Goal: Transaction & Acquisition: Book appointment/travel/reservation

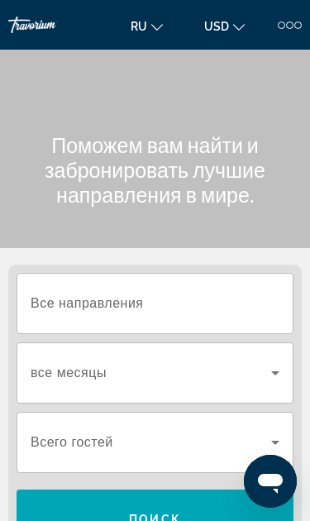
click at [190, 306] on input "Destination Все направления" at bounding box center [155, 304] width 249 height 20
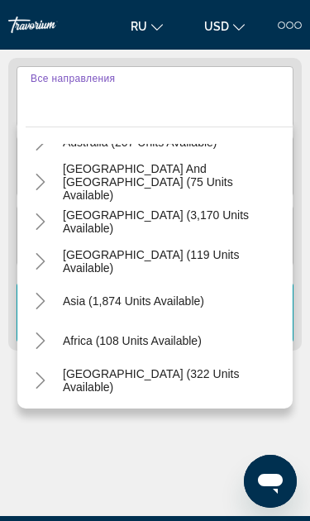
scroll to position [268, 0]
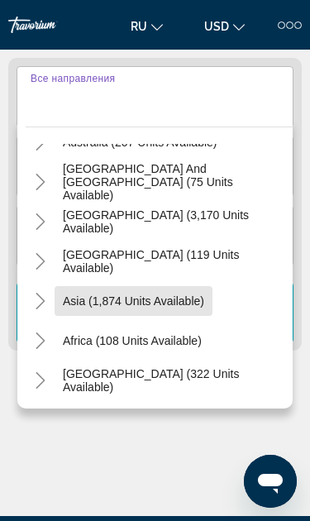
click at [176, 306] on span "Asia (1,874 units available)" at bounding box center [133, 300] width 141 height 13
type input "**********"
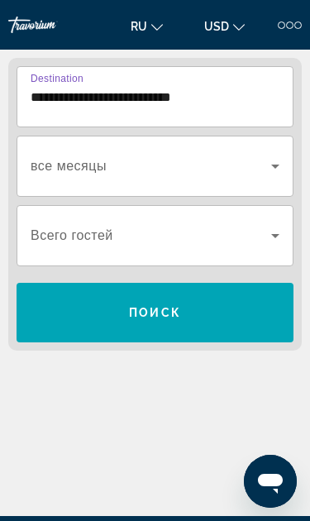
click at [185, 168] on span "Search widget" at bounding box center [151, 166] width 241 height 20
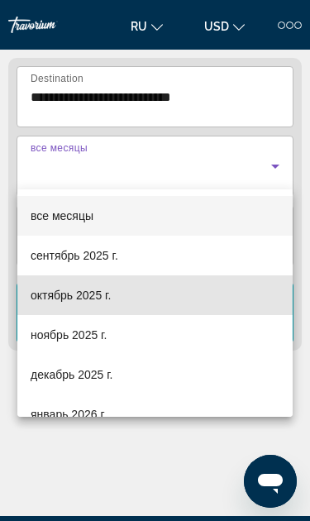
click at [102, 300] on span "октябрь 2025 г." at bounding box center [71, 295] width 80 height 20
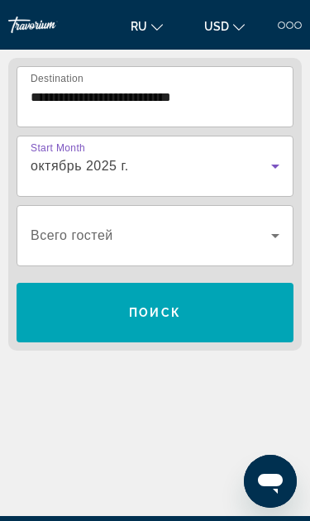
click at [279, 244] on icon "Search widget" at bounding box center [275, 236] width 20 height 20
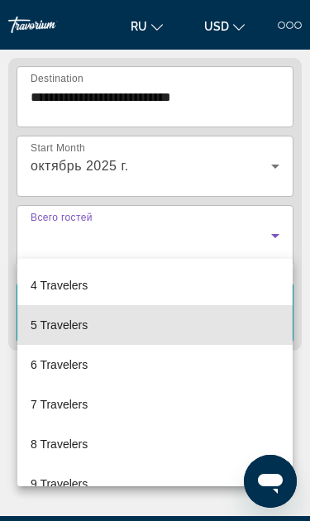
scroll to position [135, 0]
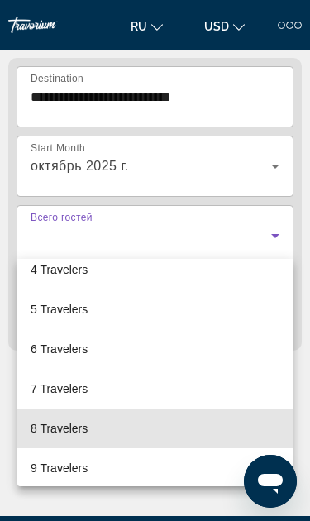
click at [95, 431] on mat-option "8 Travelers" at bounding box center [154, 428] width 275 height 40
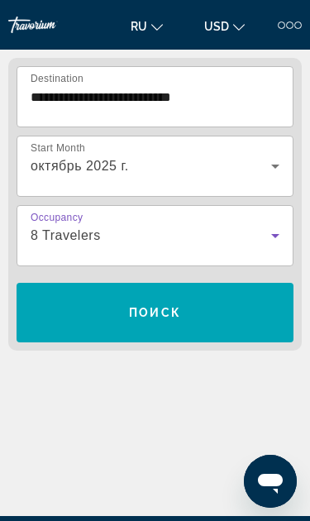
click at [215, 313] on span "Search widget" at bounding box center [155, 313] width 277 height 40
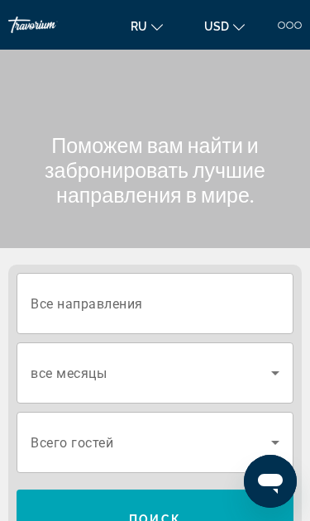
click at [257, 304] on input "Destination Все направления" at bounding box center [155, 304] width 249 height 20
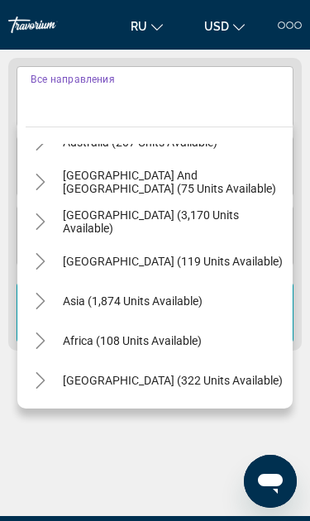
scroll to position [268, 0]
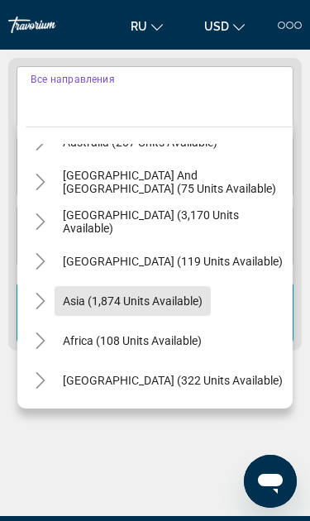
click at [170, 302] on span "Asia (1,874 units available)" at bounding box center [133, 300] width 140 height 13
type input "**********"
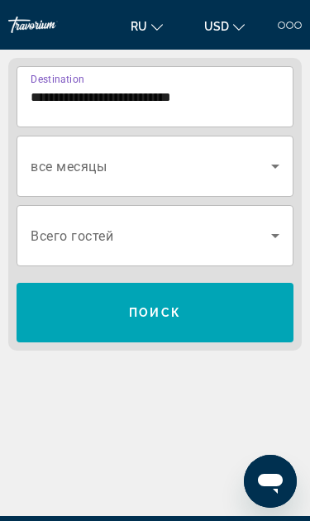
click at [272, 164] on icon "Search widget" at bounding box center [275, 166] width 20 height 20
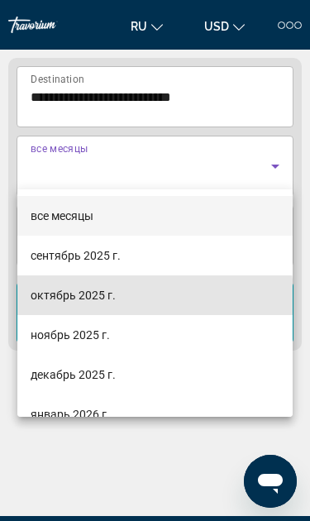
click at [105, 298] on span "октябрь 2025 г." at bounding box center [73, 295] width 85 height 20
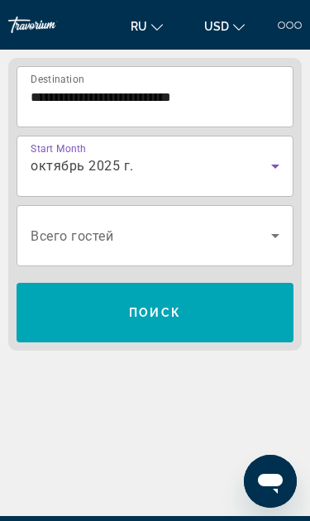
click at [173, 236] on span "Search widget" at bounding box center [151, 236] width 241 height 20
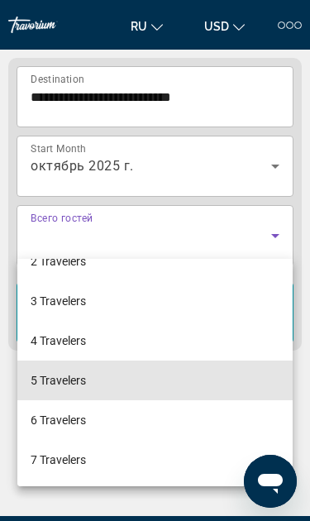
scroll to position [68, 0]
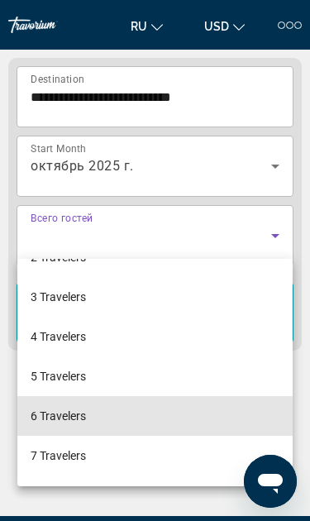
click at [83, 417] on span "6 Travelers" at bounding box center [58, 416] width 55 height 20
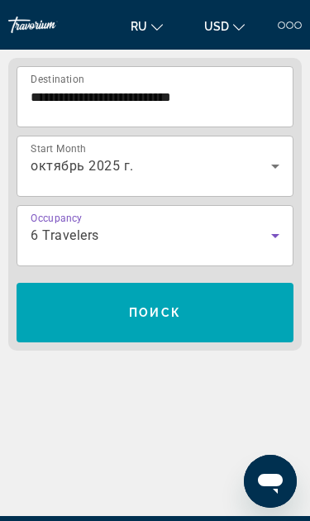
click at [221, 314] on span "Search widget" at bounding box center [155, 313] width 277 height 40
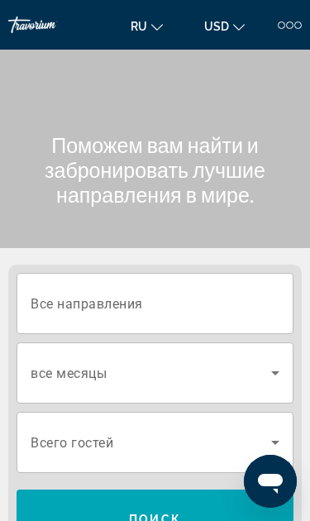
click at [273, 18] on ul "ru English Español Français Italiano Português русский USD USD ($) MXN (Mex$) C…" at bounding box center [199, 25] width 155 height 26
click at [279, 16] on div "ru English Español Français Italiano Português русский USD USD ($) MXN (Mex$) C…" at bounding box center [211, 25] width 179 height 26
click at [298, 25] on div at bounding box center [297, 24] width 7 height 7
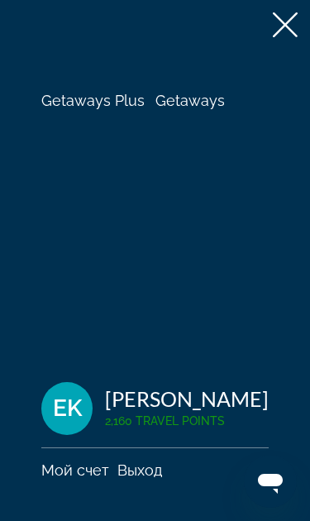
click at [92, 105] on span "Getaways Plus" at bounding box center [92, 100] width 103 height 17
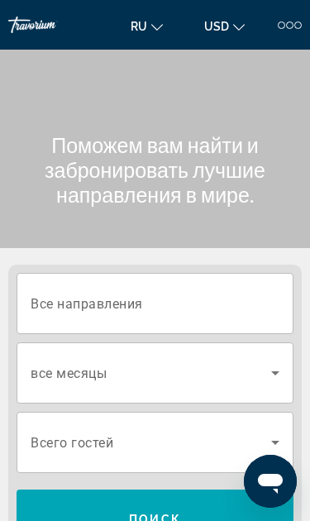
click at [177, 304] on input "Destination Все направления" at bounding box center [155, 304] width 249 height 20
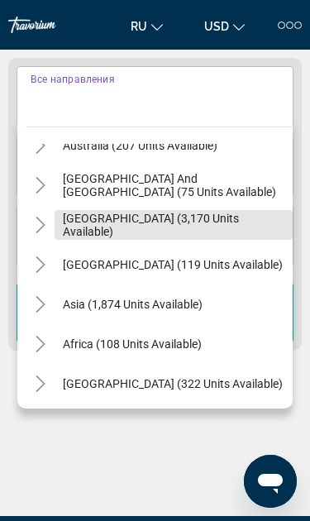
scroll to position [267, 0]
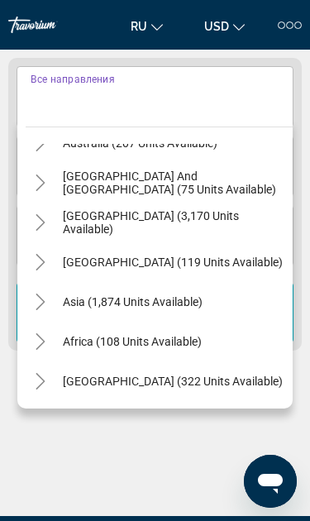
click at [171, 303] on span "Asia (1,874 units available)" at bounding box center [133, 301] width 140 height 13
type input "**********"
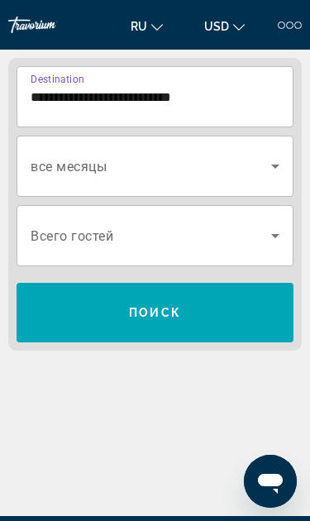
click at [269, 162] on icon "Search widget" at bounding box center [275, 166] width 20 height 20
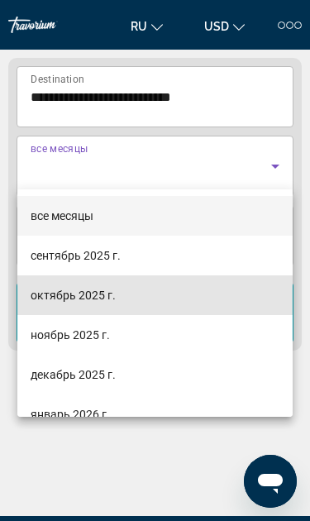
click at [113, 298] on span "октябрь 2025 г." at bounding box center [73, 295] width 85 height 20
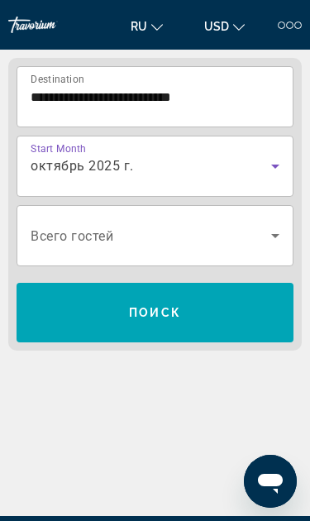
click at [266, 227] on icon "Search widget" at bounding box center [275, 236] width 20 height 20
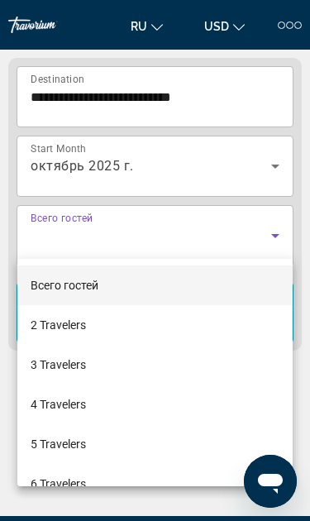
click at [140, 504] on div at bounding box center [155, 260] width 310 height 521
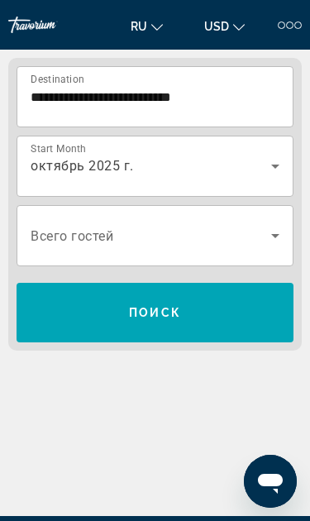
click at [206, 305] on span "Search widget" at bounding box center [155, 313] width 277 height 40
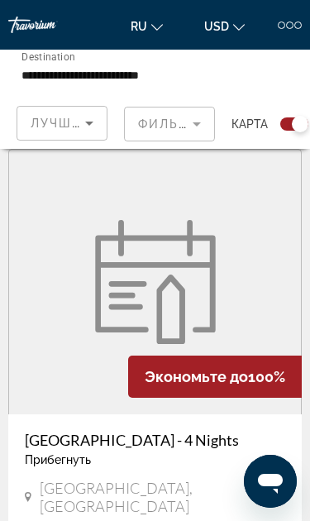
scroll to position [402, 0]
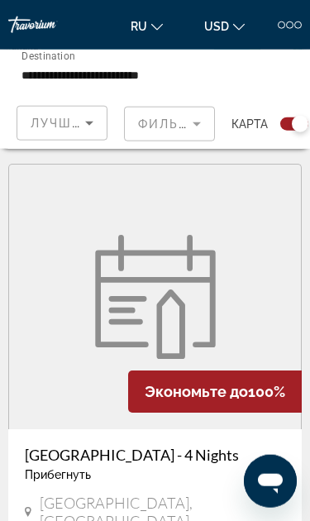
click at [281, 21] on div at bounding box center [281, 24] width 7 height 7
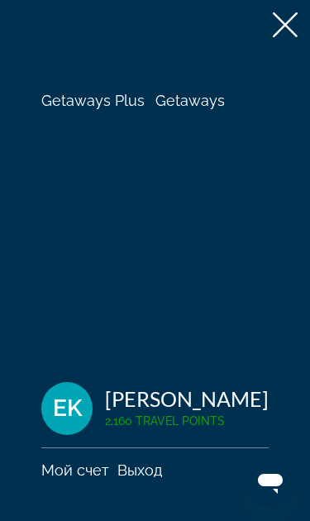
click at [101, 106] on span "Getaways Plus" at bounding box center [92, 100] width 103 height 17
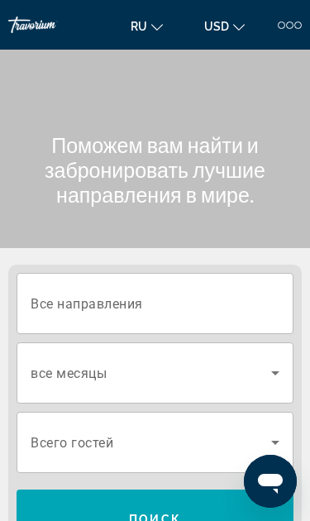
click at [203, 308] on input "Destination Все направления" at bounding box center [155, 304] width 249 height 20
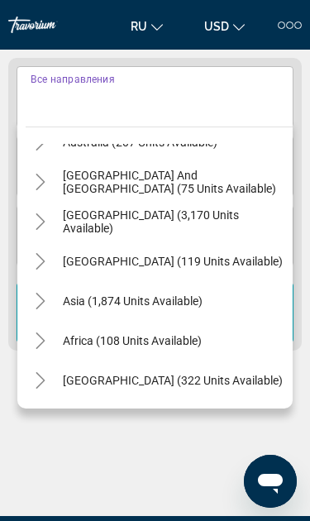
scroll to position [268, 0]
click at [27, 299] on mat-icon "Toggle Asia (1,874 units available)" at bounding box center [40, 301] width 29 height 29
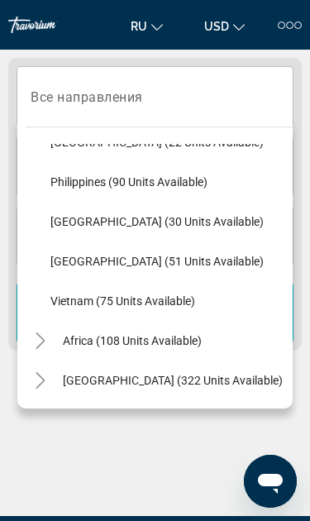
scroll to position [704, 0]
click at [169, 301] on span "Vietnam (75 units available)" at bounding box center [122, 300] width 145 height 13
type input "**********"
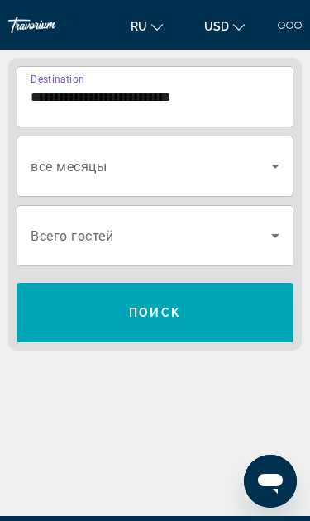
click at [265, 166] on span "Search widget" at bounding box center [151, 166] width 241 height 20
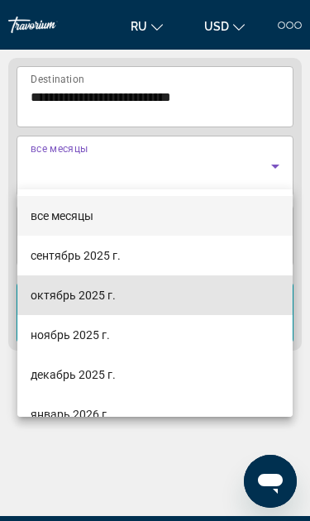
click at [121, 300] on mat-option "октябрь 2025 г." at bounding box center [154, 295] width 275 height 40
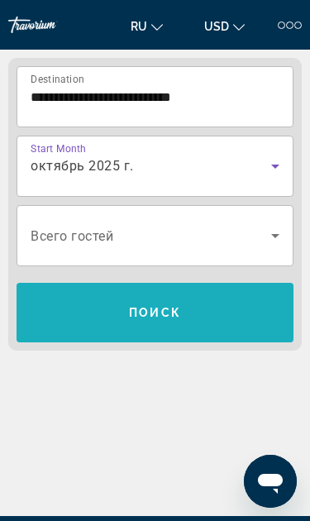
click at [208, 312] on span "Search widget" at bounding box center [155, 313] width 277 height 40
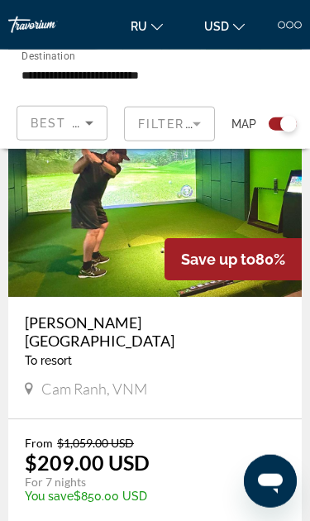
scroll to position [1157, 0]
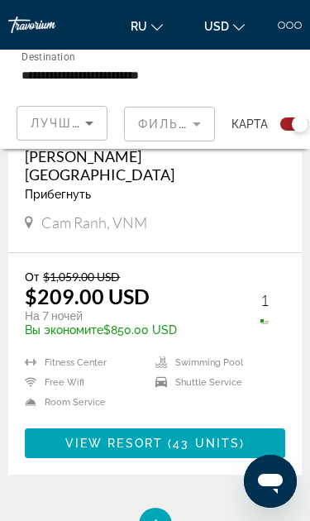
scroll to position [1324, 0]
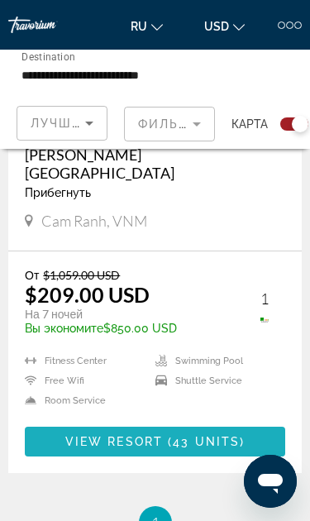
click at [96, 435] on span "View Resort" at bounding box center [114, 441] width 98 height 13
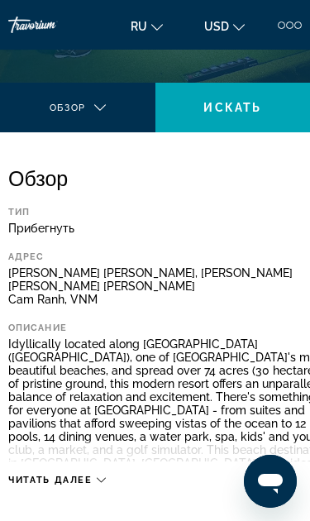
scroll to position [313, 0]
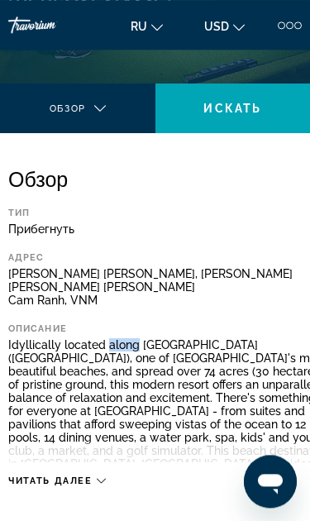
click at [98, 478] on icon "Main content" at bounding box center [101, 480] width 9 height 9
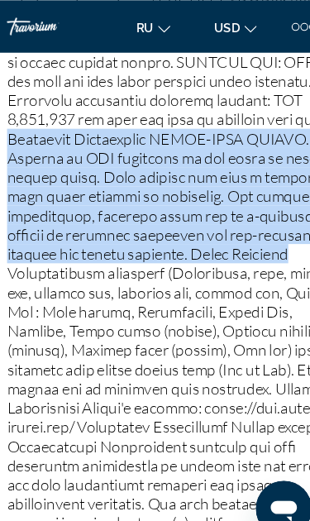
scroll to position [2002, 0]
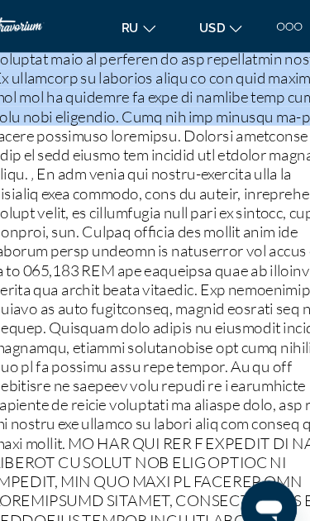
scroll to position [2584, 0]
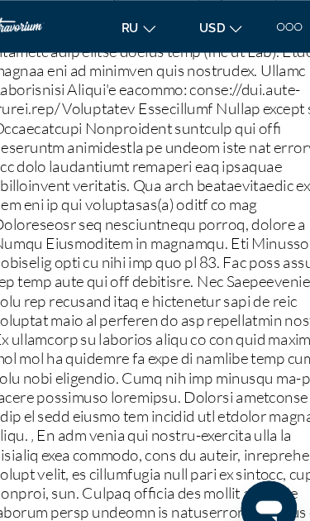
scroll to position [2302, 0]
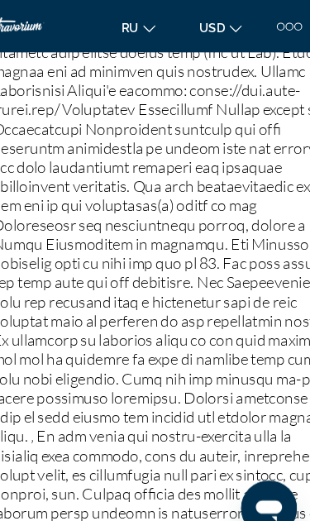
click at [64, 193] on p "Main content" at bounding box center [170, 294] width 325 height 1273
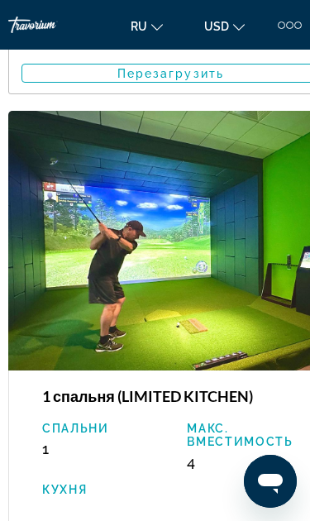
scroll to position [3991, 0]
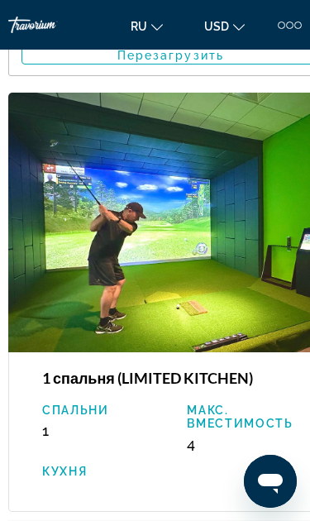
click at [293, 18] on icon "Main content" at bounding box center [303, 8] width 20 height 20
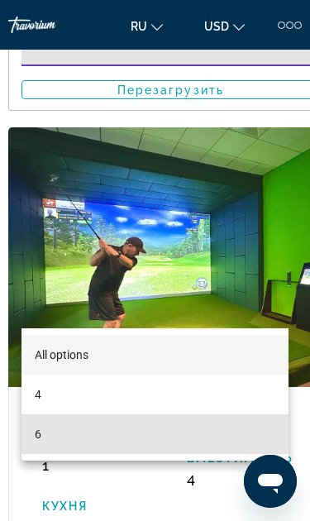
scroll to position [3955, 0]
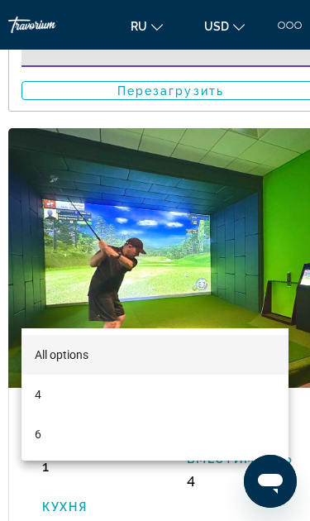
click at [270, 252] on div at bounding box center [155, 260] width 310 height 521
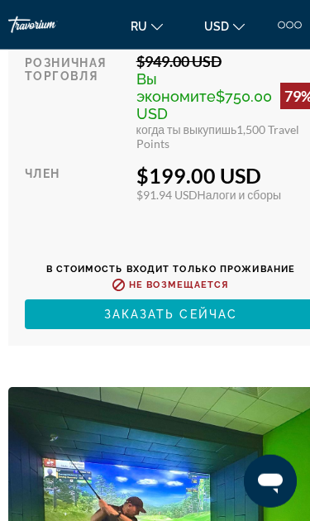
scroll to position [5542, 0]
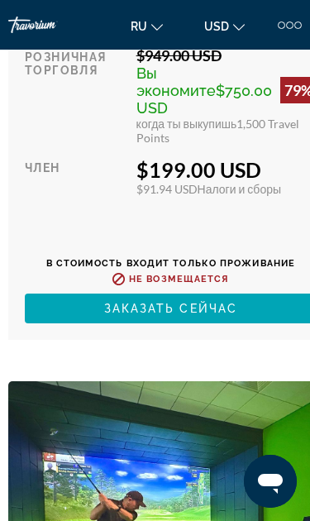
click at [78, 394] on div at bounding box center [155, 260] width 310 height 521
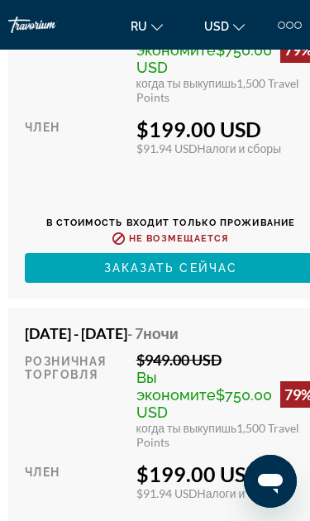
scroll to position [4548, 0]
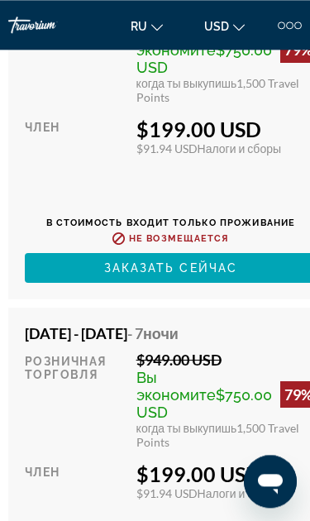
click at [93, 104] on div "Розничная торговля" at bounding box center [74, 55] width 99 height 98
click at [112, 274] on span "Заказать сейчас" at bounding box center [171, 267] width 134 height 13
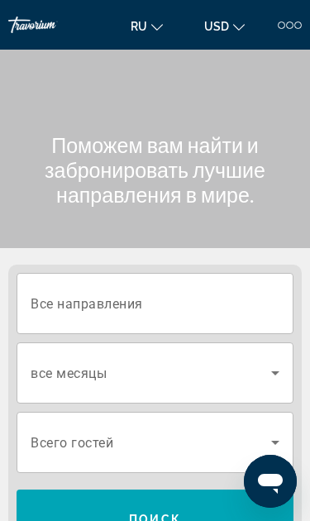
click at [211, 303] on input "Destination Все направления" at bounding box center [155, 304] width 249 height 20
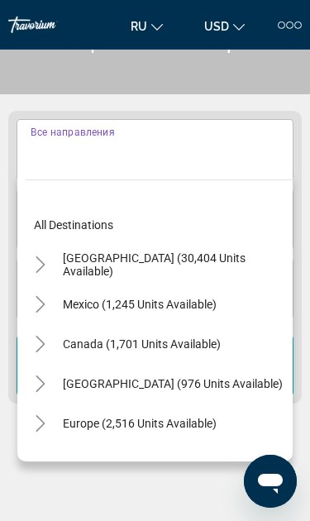
scroll to position [206, 0]
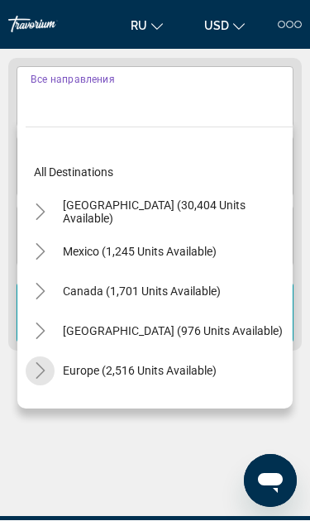
click at [50, 373] on mat-icon "Toggle Europe (2,516 units available)" at bounding box center [40, 371] width 29 height 29
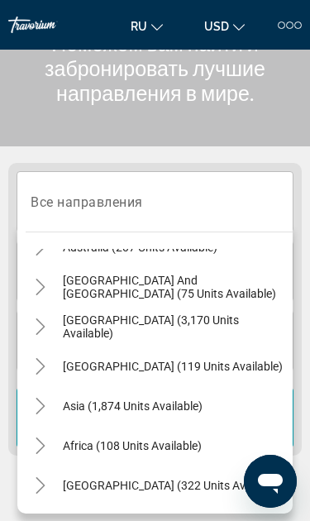
scroll to position [101, 0]
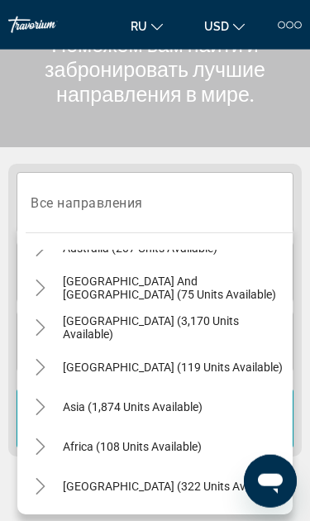
click at [53, 409] on mat-icon "Toggle Asia (1,874 units available)" at bounding box center [40, 407] width 29 height 29
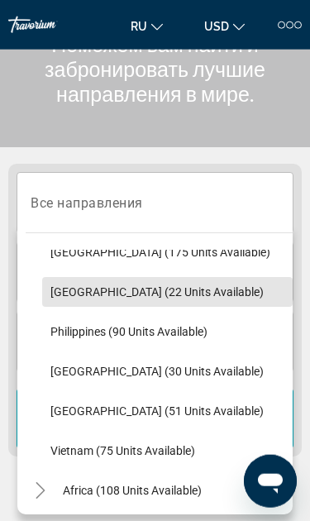
scroll to position [1456, 0]
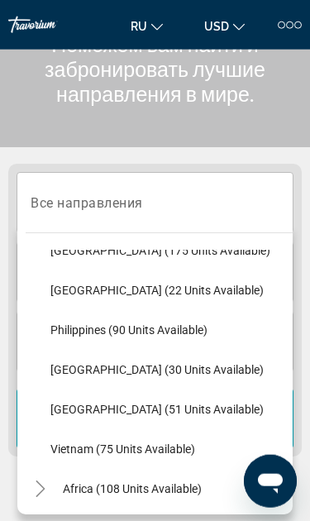
click at [186, 411] on span "[GEOGRAPHIC_DATA] (51 units available)" at bounding box center [156, 409] width 213 height 13
type input "**********"
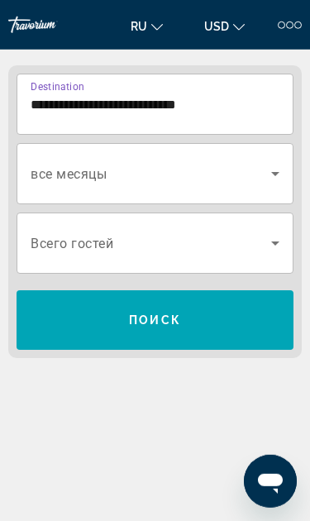
scroll to position [207, 0]
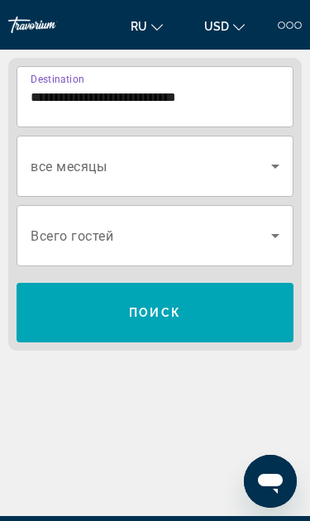
click at [275, 170] on icon "Search widget" at bounding box center [275, 166] width 20 height 20
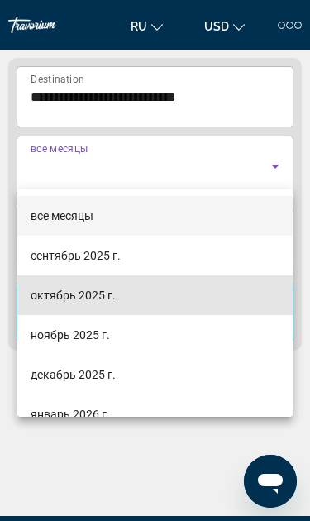
click at [116, 297] on mat-option "октябрь 2025 г." at bounding box center [154, 295] width 275 height 40
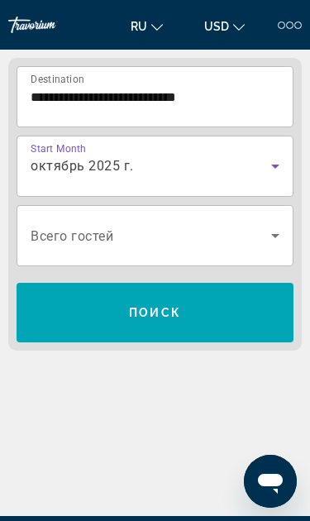
click at [232, 310] on span "Search widget" at bounding box center [155, 313] width 277 height 40
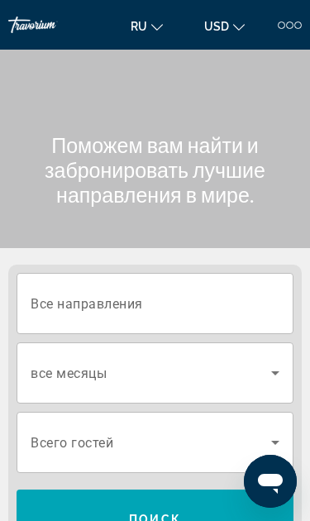
click at [207, 310] on input "Destination Все направления" at bounding box center [155, 304] width 249 height 20
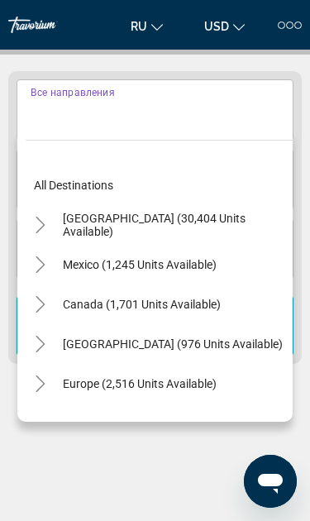
scroll to position [207, 0]
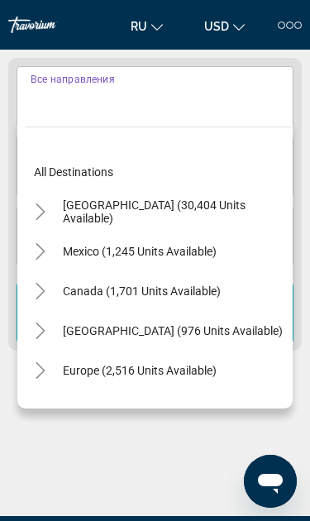
click at [88, 377] on span "Search widget" at bounding box center [140, 371] width 170 height 40
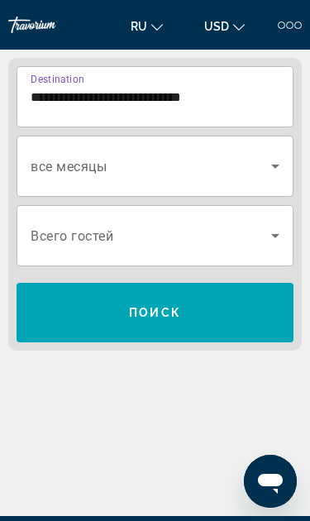
click at [169, 88] on input "**********" at bounding box center [155, 98] width 249 height 20
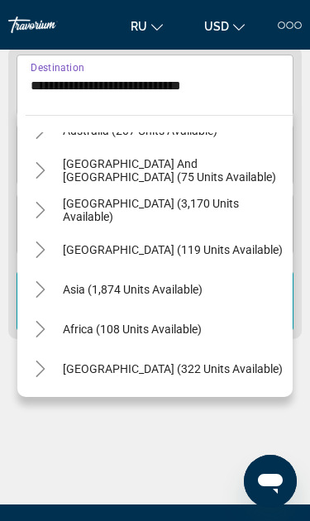
scroll to position [1062, 0]
click at [112, 378] on span "Search widget" at bounding box center [173, 369] width 236 height 40
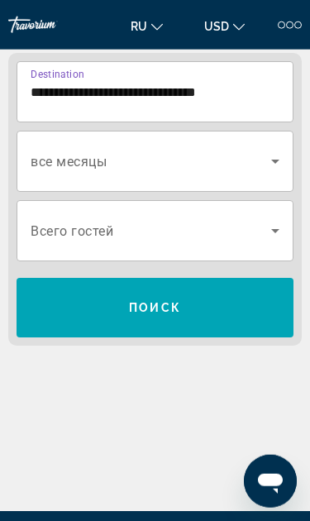
scroll to position [207, 0]
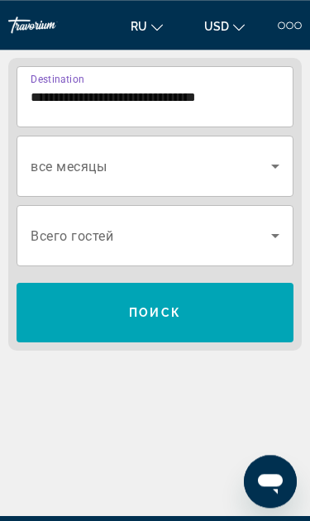
click at [223, 88] on input "**********" at bounding box center [155, 98] width 249 height 20
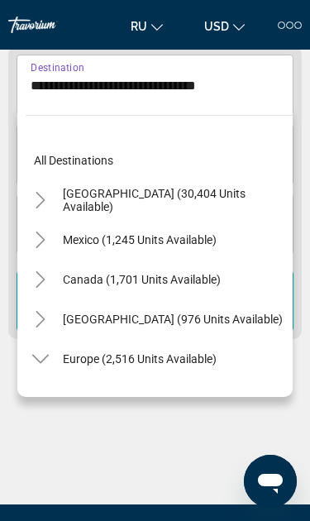
scroll to position [1170, 0]
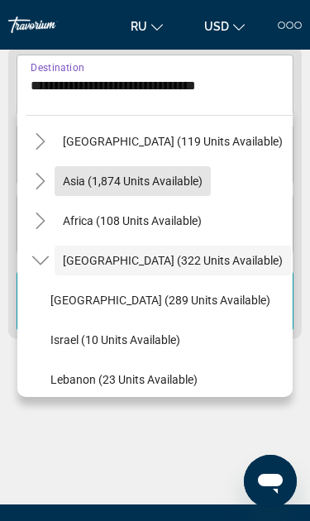
click at [152, 183] on span "Asia (1,874 units available)" at bounding box center [133, 180] width 140 height 13
type input "**********"
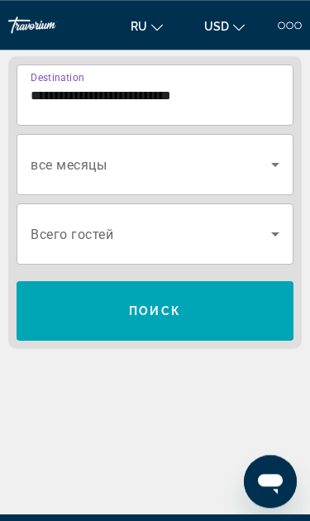
scroll to position [207, 0]
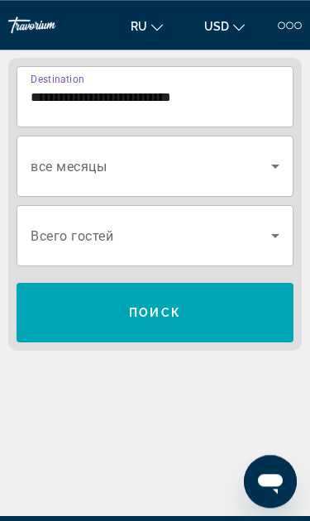
click at [266, 166] on icon "Search widget" at bounding box center [275, 166] width 20 height 20
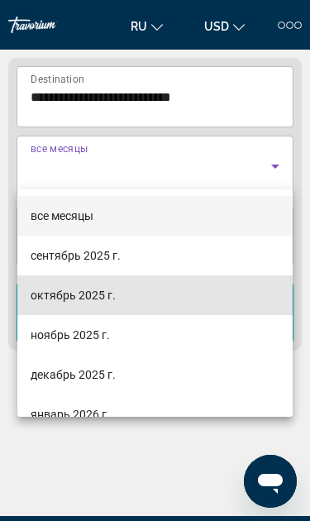
click at [117, 301] on mat-option "октябрь 2025 г." at bounding box center [154, 295] width 275 height 40
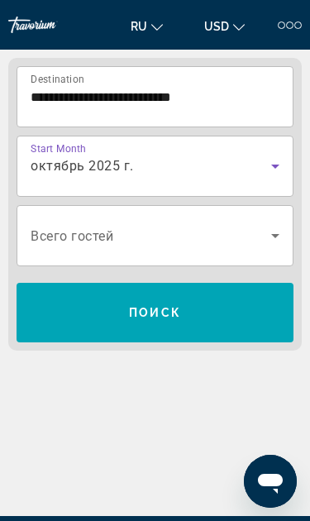
click at [180, 88] on input "**********" at bounding box center [155, 98] width 249 height 20
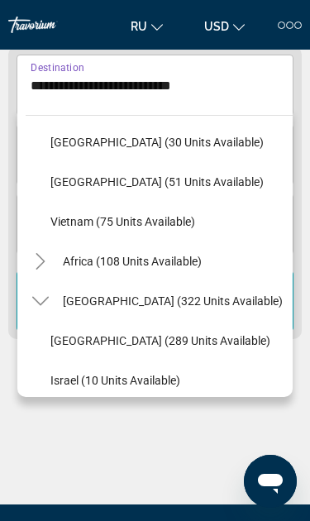
scroll to position [1567, 0]
